Goal: Task Accomplishment & Management: Use online tool/utility

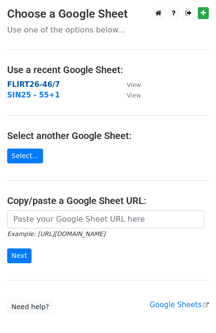
click at [27, 87] on strong "FLIRT26-46/7" at bounding box center [33, 84] width 53 height 9
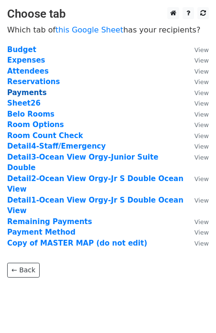
click at [28, 92] on strong "Payments" at bounding box center [27, 92] width 40 height 9
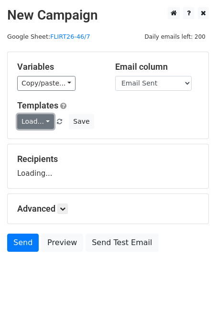
click at [39, 122] on link "Load..." at bounding box center [35, 121] width 37 height 15
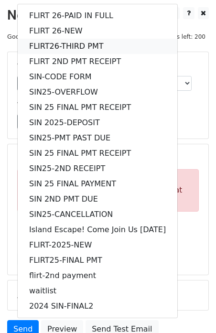
click at [59, 46] on link "FLIRT26-THIRD PMT" at bounding box center [98, 46] width 160 height 15
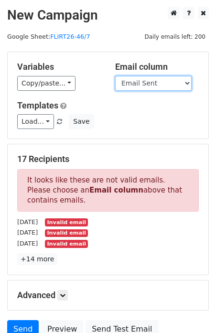
click at [139, 78] on select "Guest Date Type Method AmountDue AmountPaid TransactionFeeOverride TransactionF…" at bounding box center [153, 83] width 76 height 15
select select "Recipient"
click at [115, 76] on select "Guest Date Type Method AmountDue AmountPaid TransactionFeeOverride TransactionF…" at bounding box center [153, 83] width 76 height 15
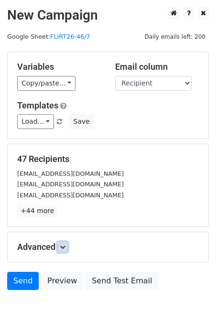
click at [65, 249] on icon at bounding box center [63, 247] width 6 height 6
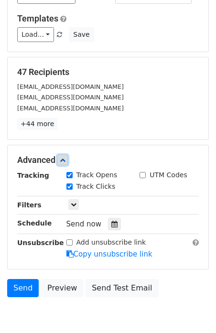
scroll to position [98, 0]
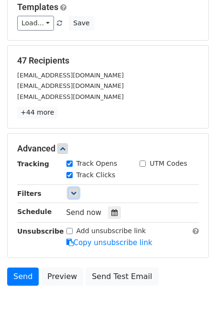
click at [75, 196] on icon at bounding box center [74, 193] width 6 height 6
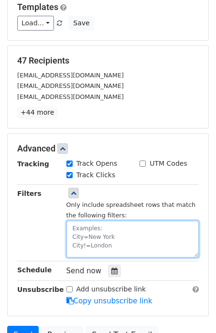
click at [87, 228] on textarea at bounding box center [132, 239] width 133 height 37
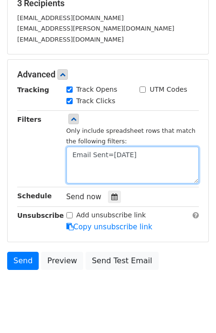
scroll to position [173, 0]
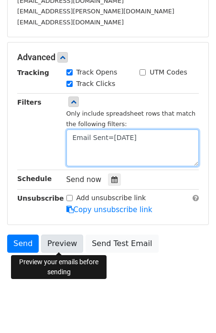
type textarea "Email Sent=10.05.25"
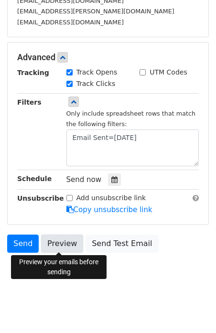
click at [56, 243] on link "Preview" at bounding box center [62, 244] width 42 height 18
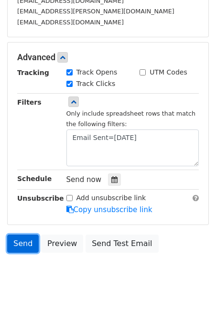
click at [28, 247] on link "Send" at bounding box center [23, 244] width 32 height 18
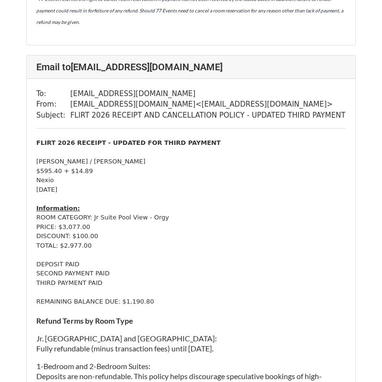
scroll to position [1456, 0]
